Goal: Task Accomplishment & Management: Use online tool/utility

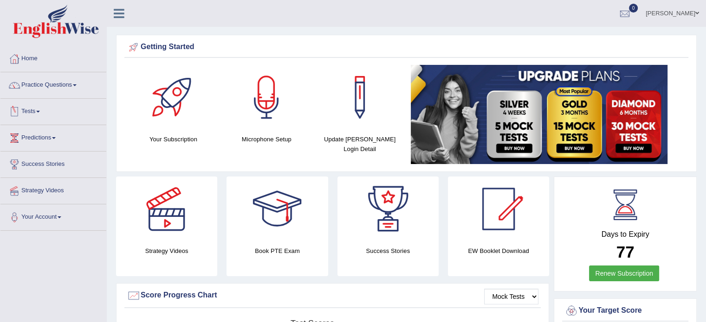
click at [39, 107] on link "Tests" at bounding box center [53, 110] width 106 height 23
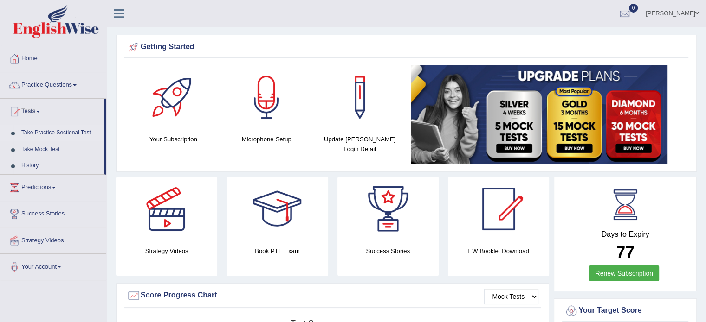
click at [57, 135] on link "Take Practice Sectional Test" at bounding box center [60, 133] width 87 height 17
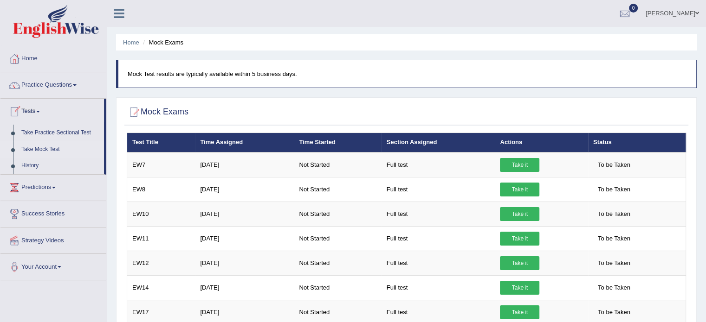
click at [39, 115] on link "Tests" at bounding box center [51, 110] width 103 height 23
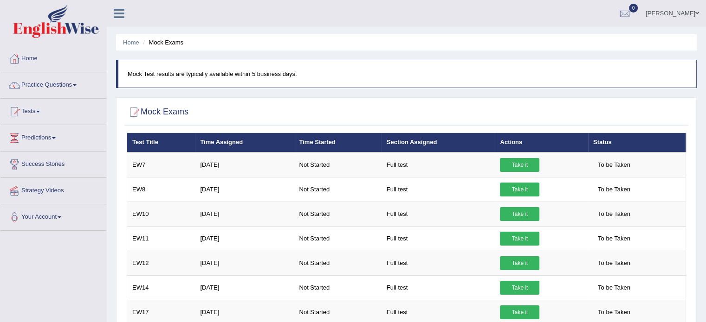
click at [39, 115] on link "Tests" at bounding box center [53, 110] width 106 height 23
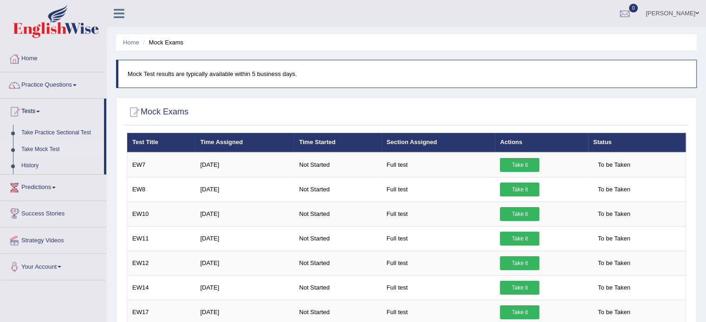
click at [48, 192] on link "Predictions" at bounding box center [53, 186] width 106 height 23
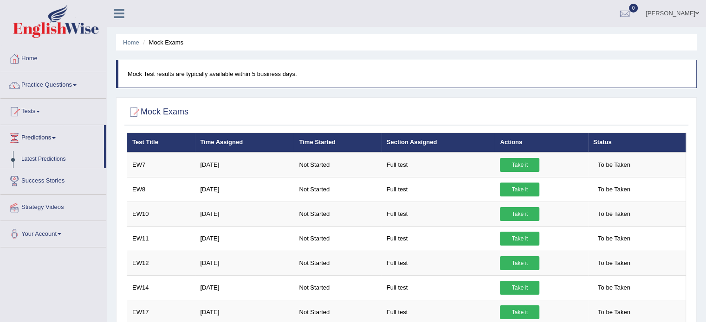
click at [48, 192] on li "Success Stories" at bounding box center [53, 181] width 106 height 26
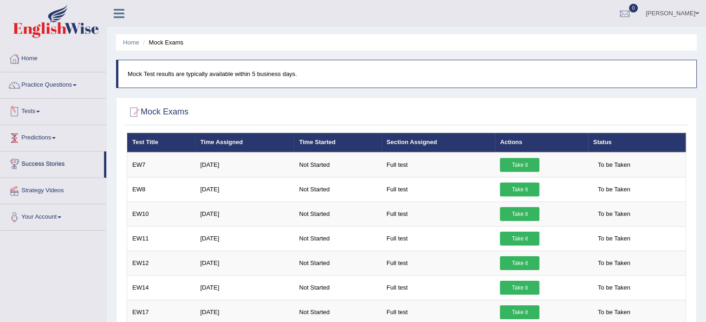
click at [45, 110] on link "Tests" at bounding box center [53, 110] width 106 height 23
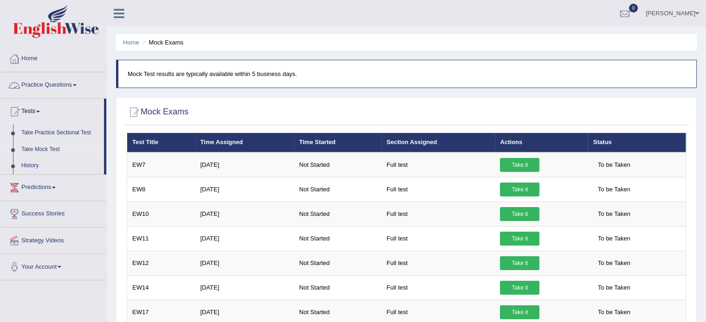
click at [69, 86] on link "Practice Questions" at bounding box center [53, 83] width 106 height 23
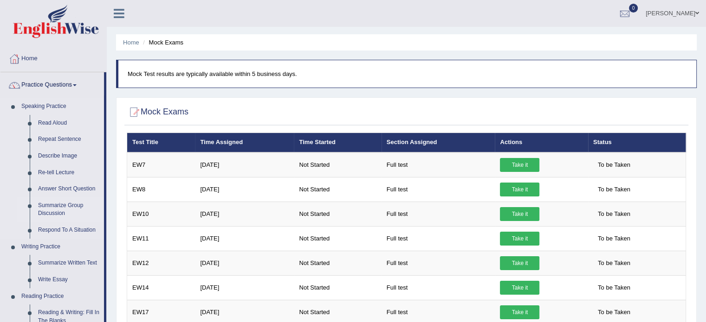
click at [55, 211] on link "Summarize Group Discussion" at bounding box center [69, 210] width 70 height 25
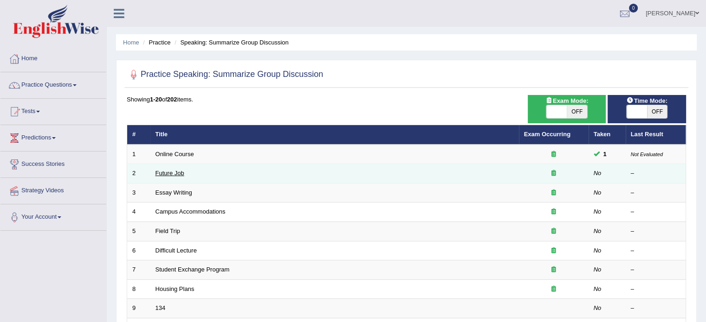
click at [165, 170] on link "Future Job" at bounding box center [169, 173] width 29 height 7
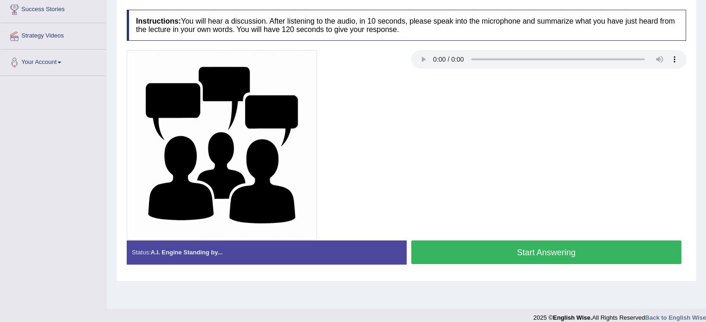
scroll to position [154, 0]
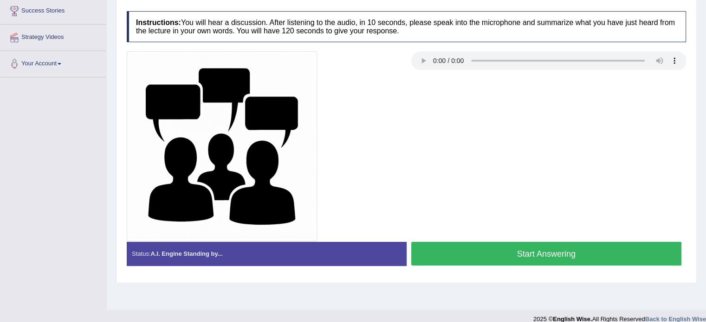
click at [604, 251] on button "Start Answering" at bounding box center [546, 254] width 270 height 24
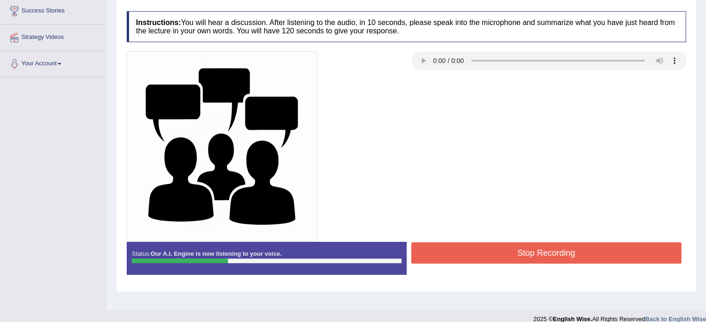
click at [604, 251] on button "Stop Recording" at bounding box center [546, 253] width 270 height 21
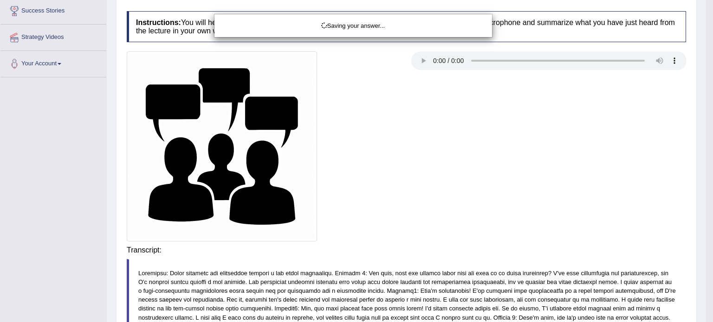
click at [484, 173] on div "Saving your answer..." at bounding box center [356, 161] width 713 height 322
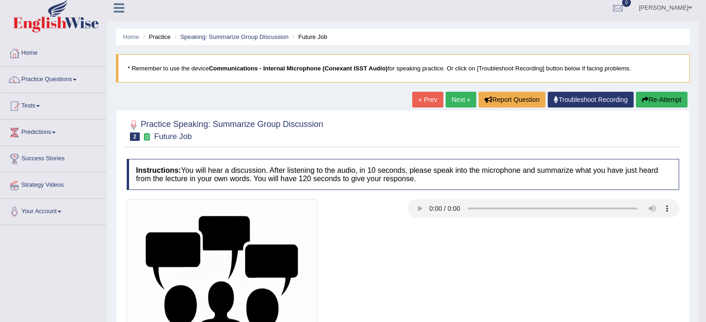
scroll to position [0, 0]
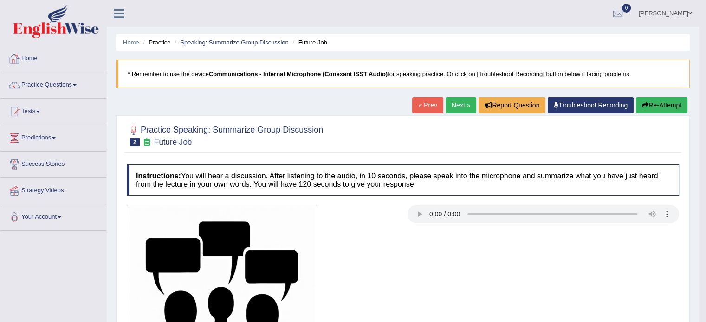
click at [40, 61] on link "Home" at bounding box center [53, 57] width 106 height 23
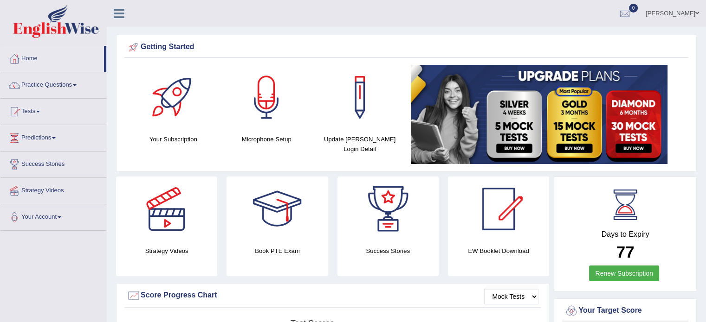
click at [55, 92] on link "Practice Questions" at bounding box center [53, 83] width 106 height 23
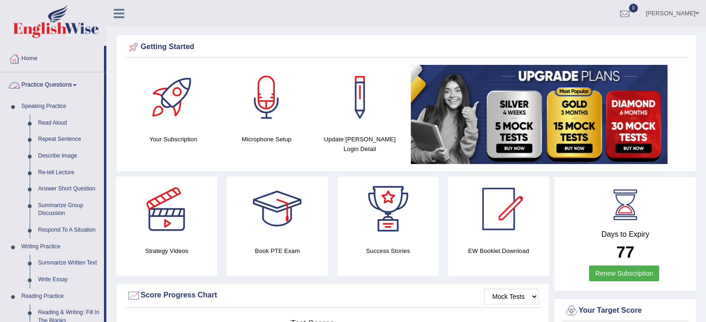
click at [54, 90] on link "Practice Questions" at bounding box center [51, 83] width 103 height 23
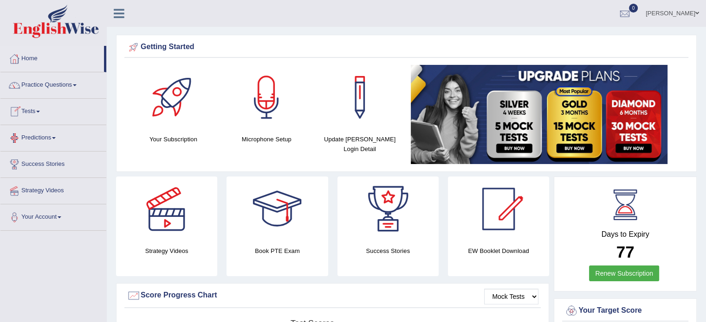
click at [37, 115] on link "Tests" at bounding box center [53, 110] width 106 height 23
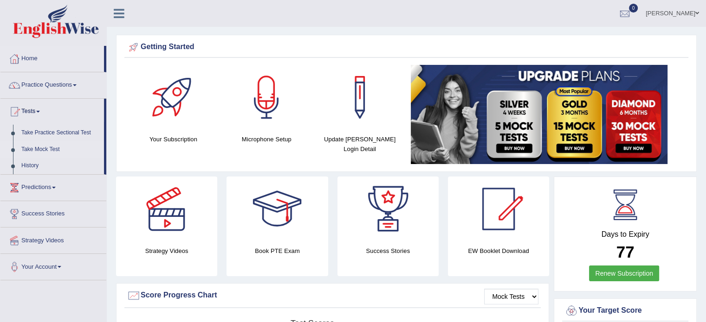
click at [47, 151] on link "Take Mock Test" at bounding box center [60, 150] width 87 height 17
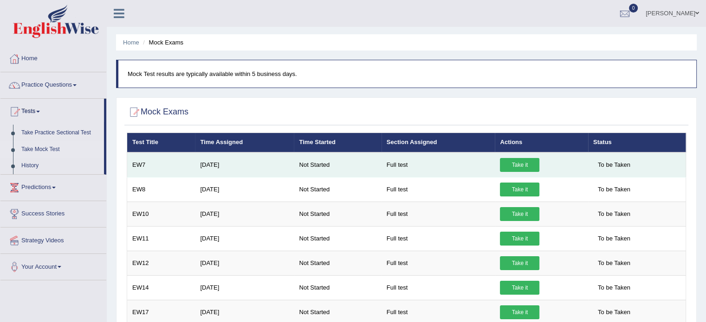
click at [524, 165] on link "Take it" at bounding box center [519, 165] width 39 height 14
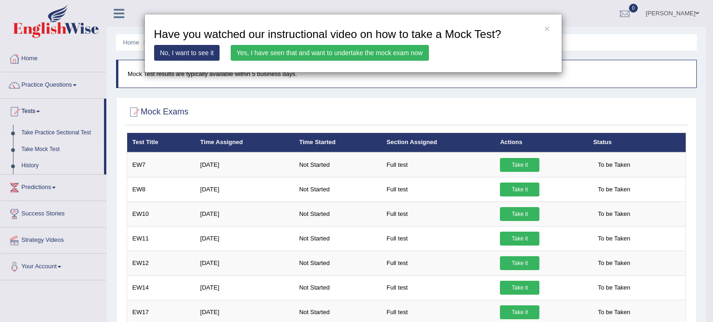
click at [281, 57] on link "Yes, I have seen that and want to undertake the mock exam now" at bounding box center [330, 53] width 198 height 16
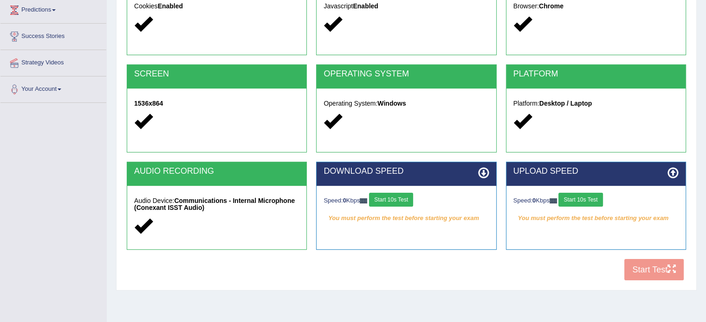
scroll to position [130, 0]
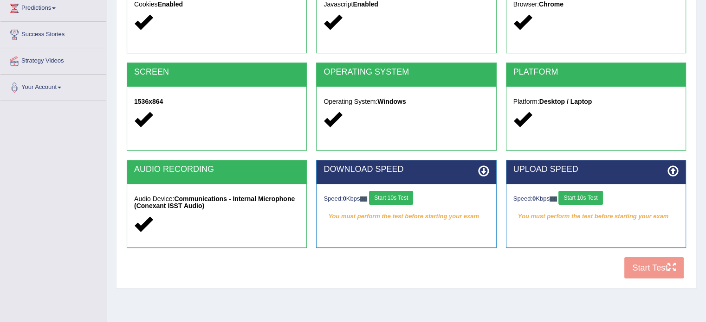
click at [383, 199] on button "Start 10s Test" at bounding box center [391, 198] width 44 height 14
click at [585, 202] on button "Start 10s Test" at bounding box center [580, 198] width 44 height 14
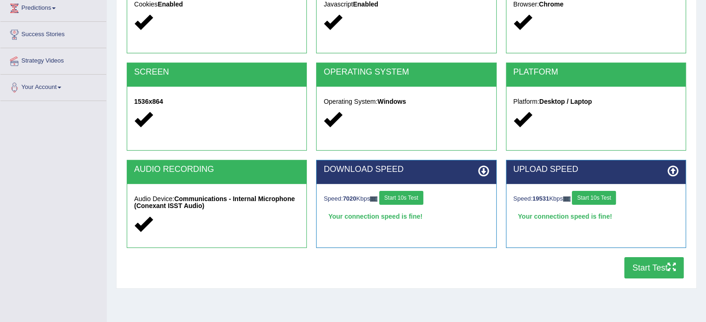
click at [593, 199] on button "Start 10s Test" at bounding box center [594, 198] width 44 height 14
click at [468, 279] on div "COOKIES Cookies Enabled JAVASCRIPT Javascript Enabled BROWSER Browser: Chrome S…" at bounding box center [406, 124] width 564 height 319
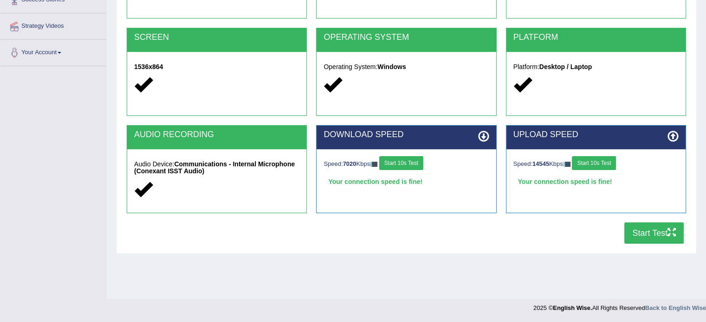
click at [251, 229] on div "Toggle navigation Home Practice Questions Speaking Practice Read Aloud Repeat S…" at bounding box center [353, 76] width 706 height 482
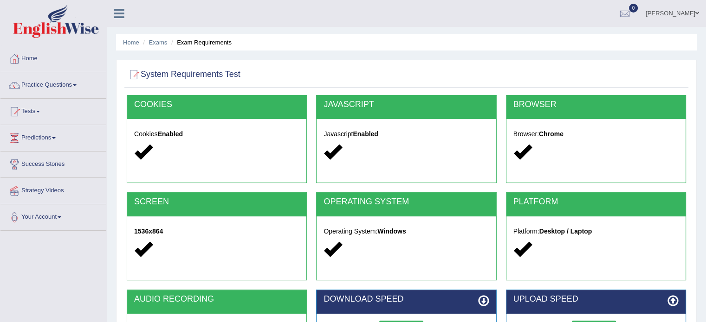
scroll to position [0, 0]
click at [393, 97] on div "JAVASCRIPT" at bounding box center [405, 108] width 179 height 24
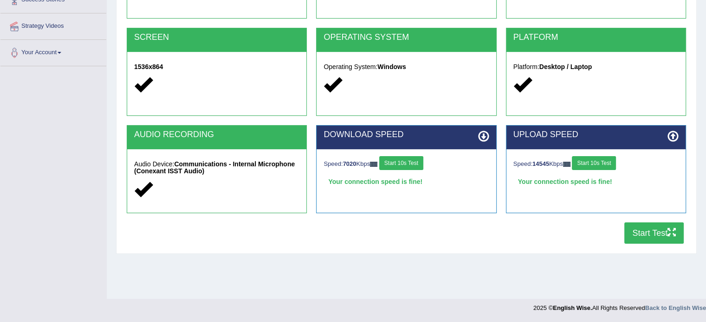
scroll to position [248, 0]
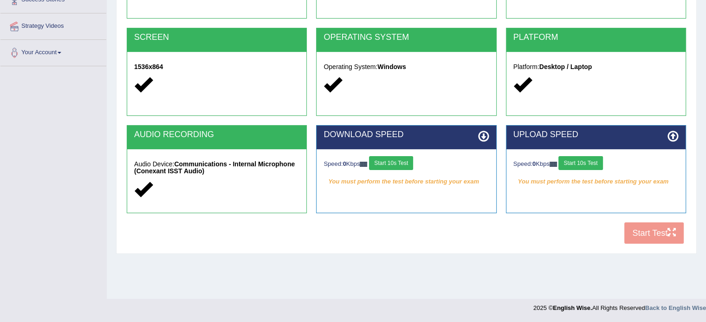
click at [388, 156] on button "Start 10s Test" at bounding box center [391, 163] width 44 height 14
click at [581, 156] on button "Start 10s Test" at bounding box center [580, 163] width 44 height 14
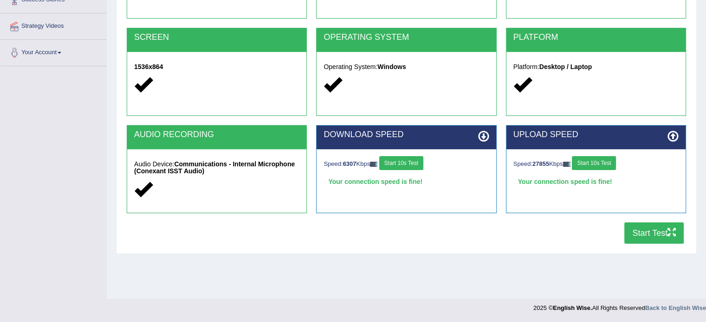
click at [411, 156] on button "Start 10s Test" at bounding box center [401, 163] width 44 height 14
click at [599, 156] on button "Start 10s Test" at bounding box center [594, 163] width 44 height 14
click at [646, 223] on button "Start Test" at bounding box center [653, 233] width 59 height 21
